Goal: Communication & Community: Participate in discussion

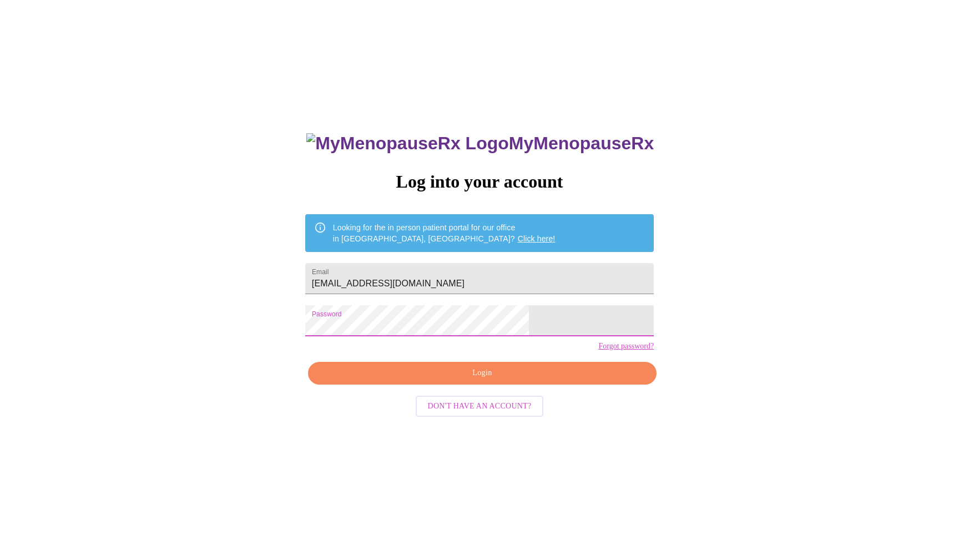
click at [471, 380] on span "Login" at bounding box center [482, 373] width 323 height 14
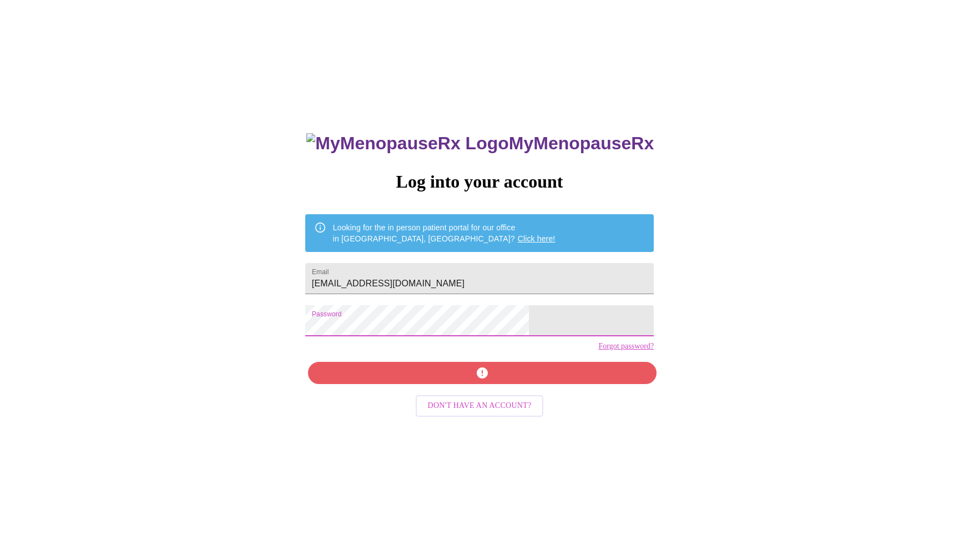
click at [344, 330] on div "MyMenopauseRx Log into your account Looking for the in person patient portal fo…" at bounding box center [479, 337] width 951 height 666
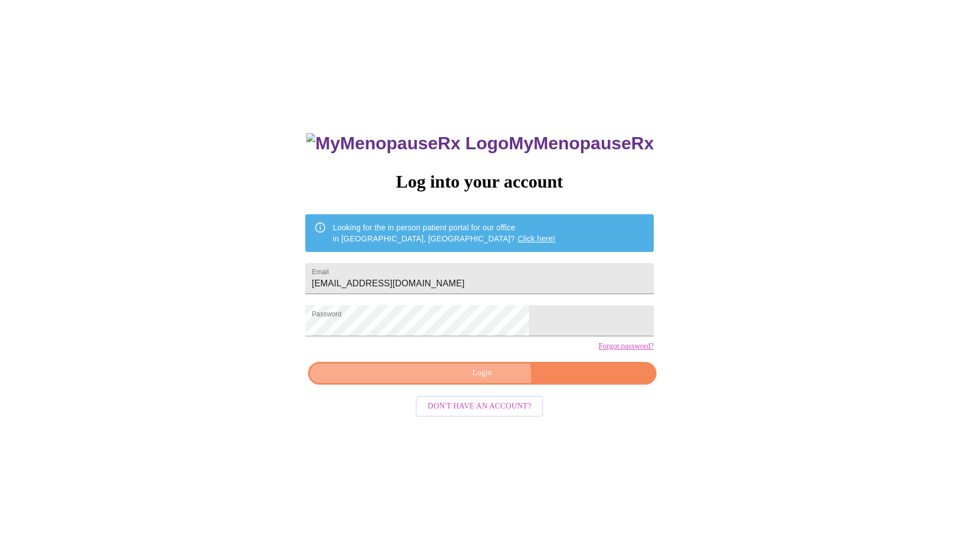
click at [467, 380] on span "Login" at bounding box center [482, 373] width 323 height 14
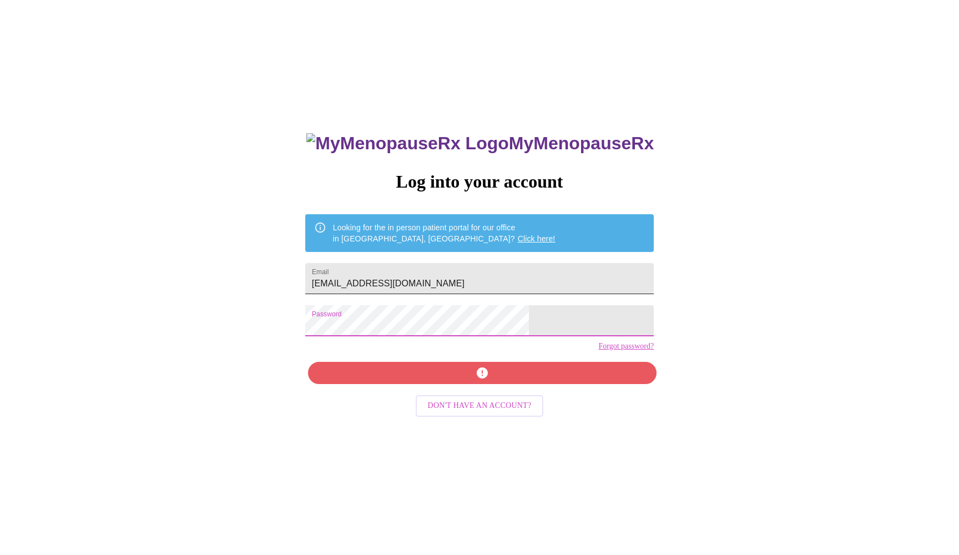
click at [400, 277] on input "[EMAIL_ADDRESS][DOMAIN_NAME]" at bounding box center [479, 278] width 349 height 31
click at [404, 277] on input "[EMAIL_ADDRESS][DOMAIN_NAME]" at bounding box center [479, 278] width 349 height 31
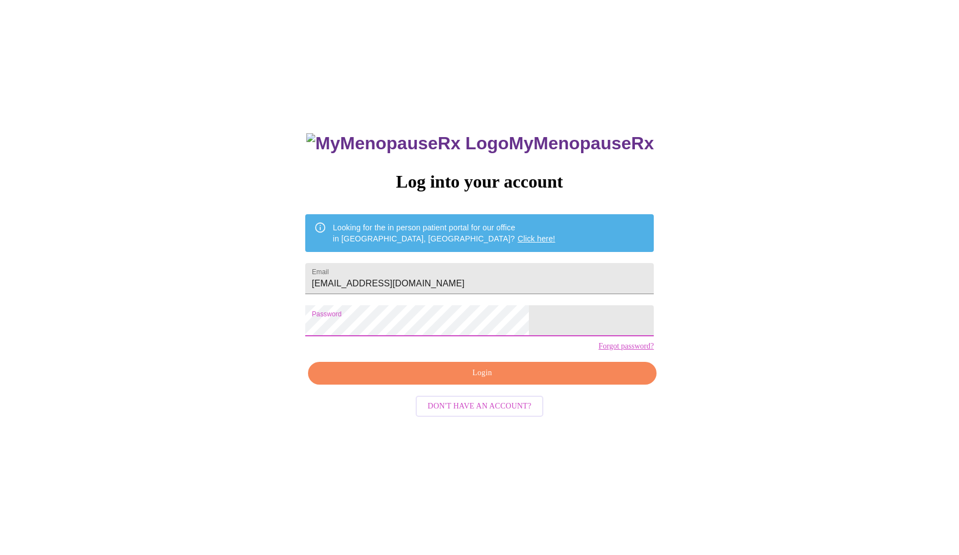
click at [325, 328] on div "MyMenopauseRx Log into your account Looking for the in person patient portal fo…" at bounding box center [479, 337] width 951 height 666
click at [433, 380] on span "Login" at bounding box center [482, 373] width 323 height 14
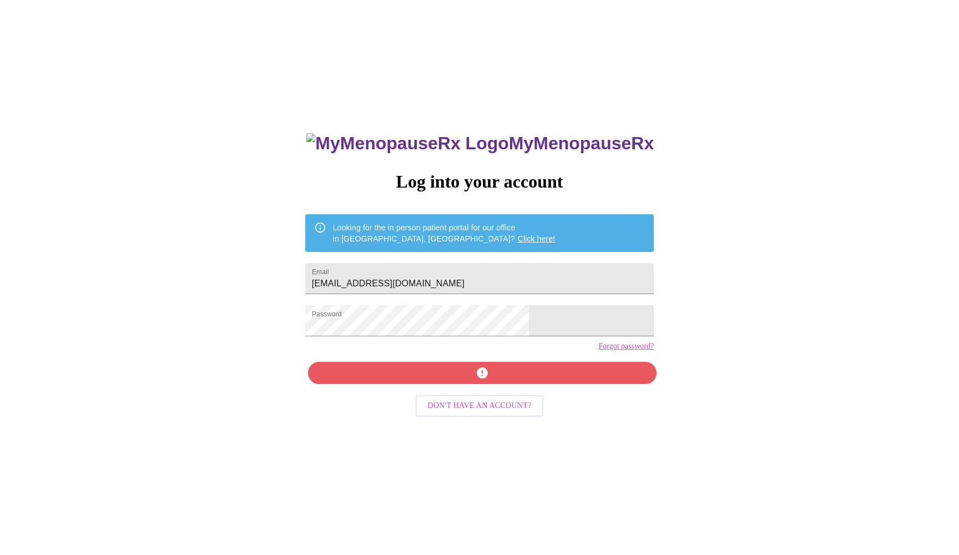
click at [463, 400] on div "MyMenopauseRx Log into your account Looking for the in person patient portal fo…" at bounding box center [479, 392] width 371 height 555
click at [400, 274] on input "[EMAIL_ADDRESS][DOMAIN_NAME]" at bounding box center [479, 278] width 349 height 31
type input "[EMAIL_ADDRESS][DOMAIN_NAME]"
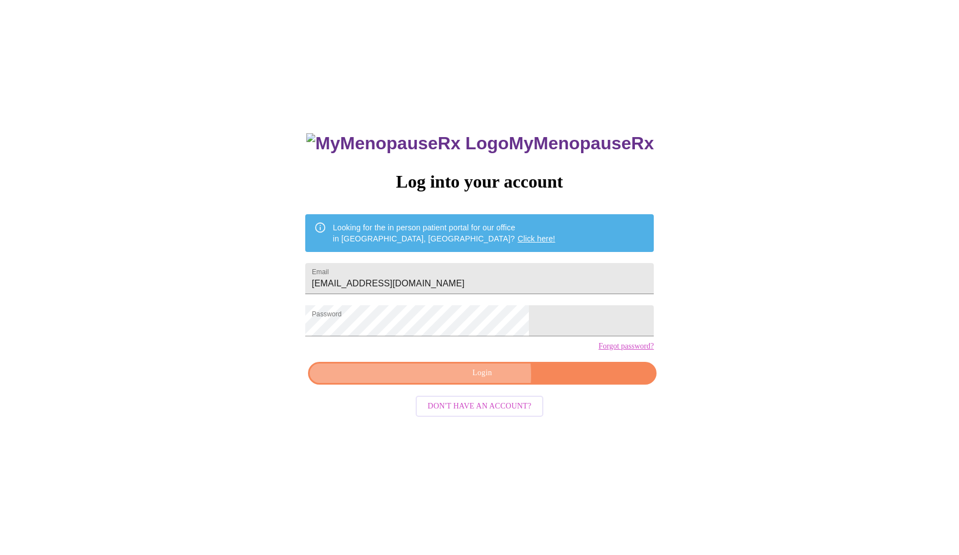
click at [478, 380] on span "Login" at bounding box center [482, 373] width 323 height 14
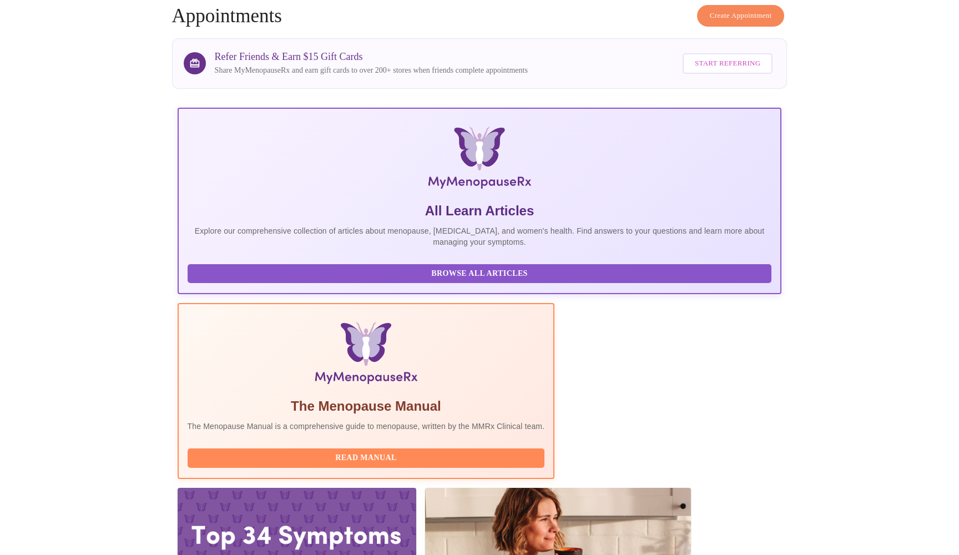
scroll to position [52, 0]
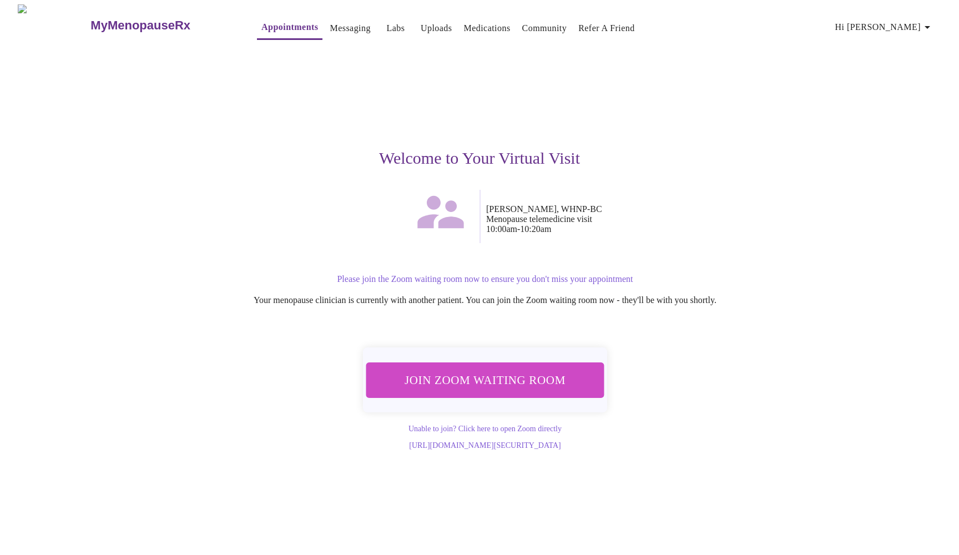
click at [555, 363] on button "Join Zoom Waiting Room" at bounding box center [485, 381] width 240 height 36
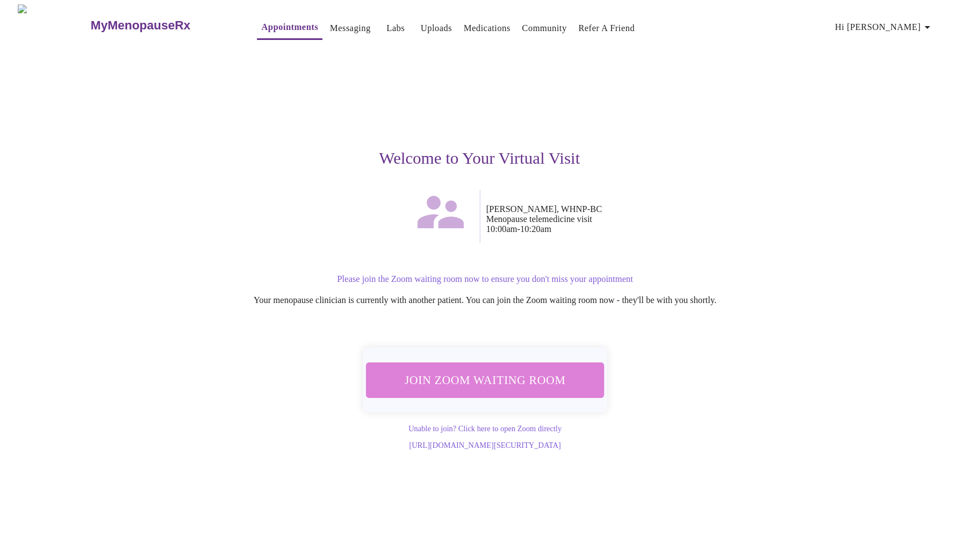
click at [485, 370] on span "Join Zoom Waiting Room" at bounding box center [485, 380] width 209 height 21
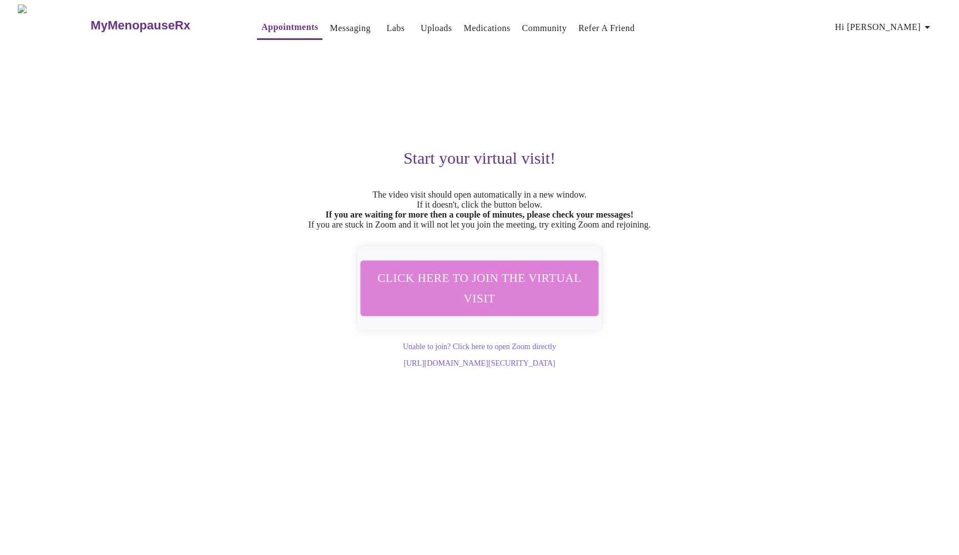
click at [519, 278] on span "Click here to join the virtual visit" at bounding box center [479, 288] width 209 height 41
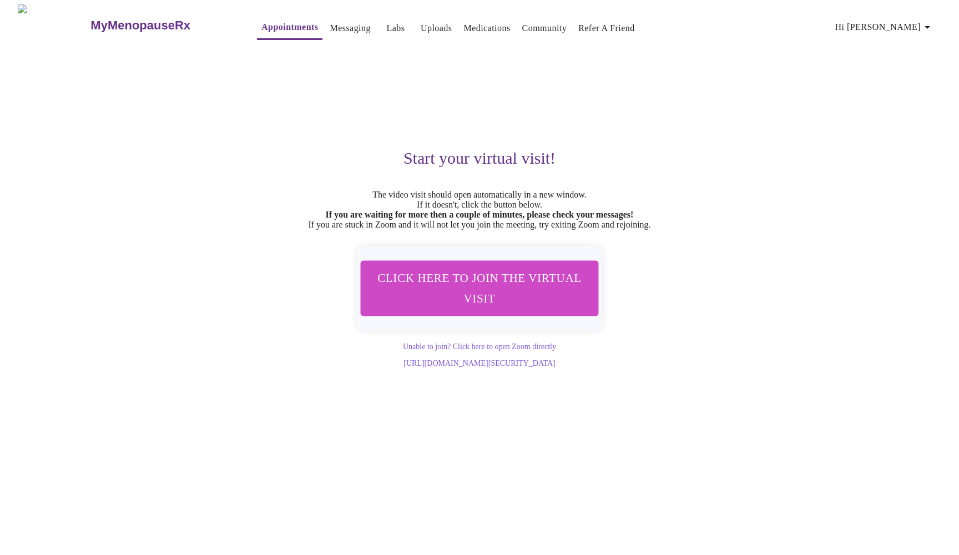
click at [468, 273] on button "Click here to join the virtual visit" at bounding box center [480, 288] width 238 height 56
click at [489, 368] on link "[URL][DOMAIN_NAME][SECURITY_DATA]" at bounding box center [480, 363] width 152 height 8
